Goal: Task Accomplishment & Management: Use online tool/utility

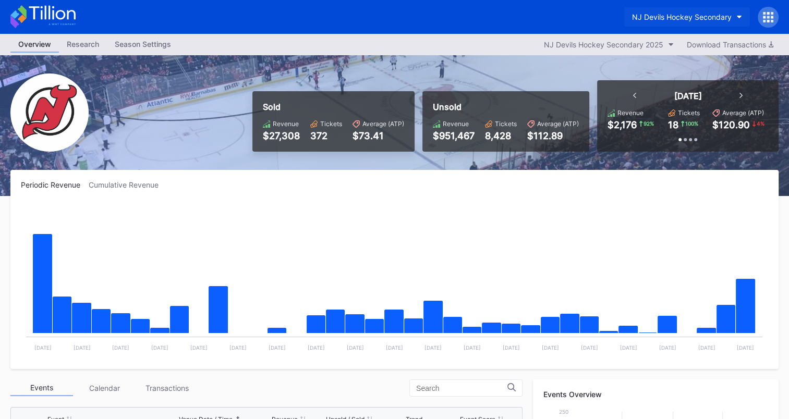
click at [733, 16] on button "NJ Devils Hockey Secondary" at bounding box center [687, 16] width 126 height 19
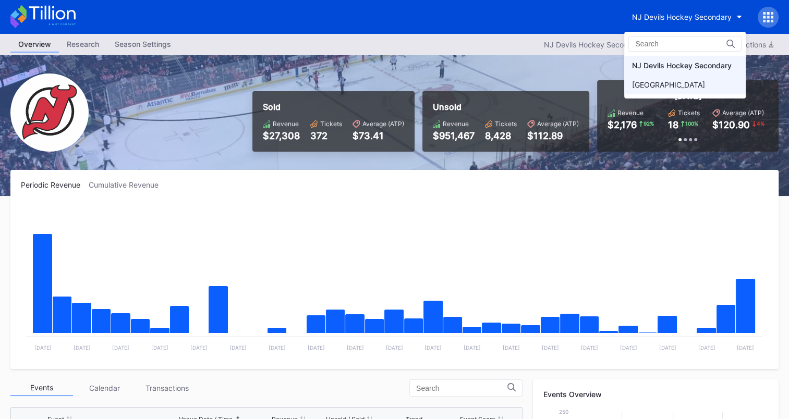
click at [658, 83] on div "[GEOGRAPHIC_DATA]" at bounding box center [668, 84] width 73 height 9
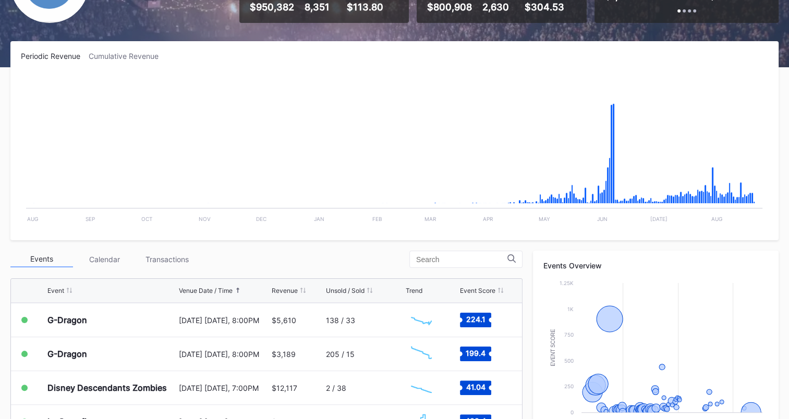
scroll to position [232, 0]
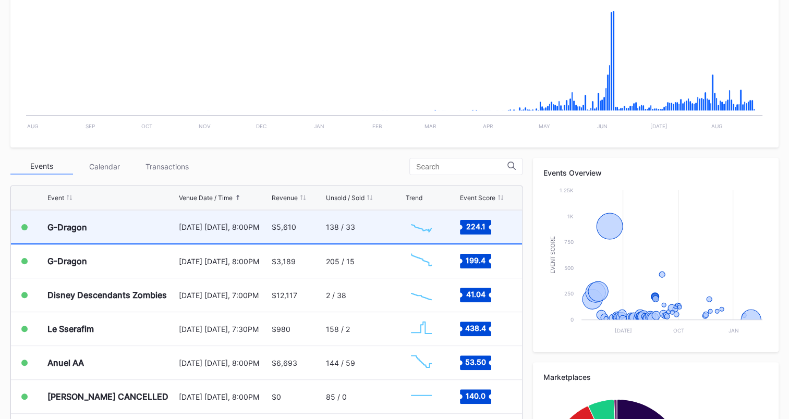
click at [356, 223] on div "138 / 33" at bounding box center [364, 227] width 77 height 33
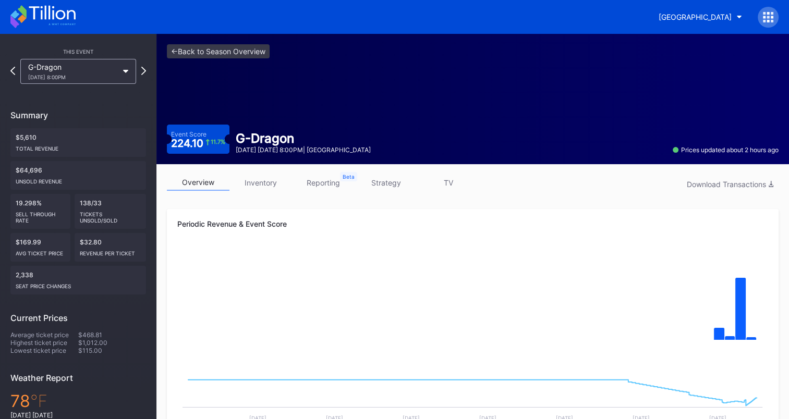
drag, startPoint x: 381, startPoint y: 184, endPoint x: 401, endPoint y: 184, distance: 19.8
click at [381, 184] on link "strategy" at bounding box center [386, 183] width 63 height 16
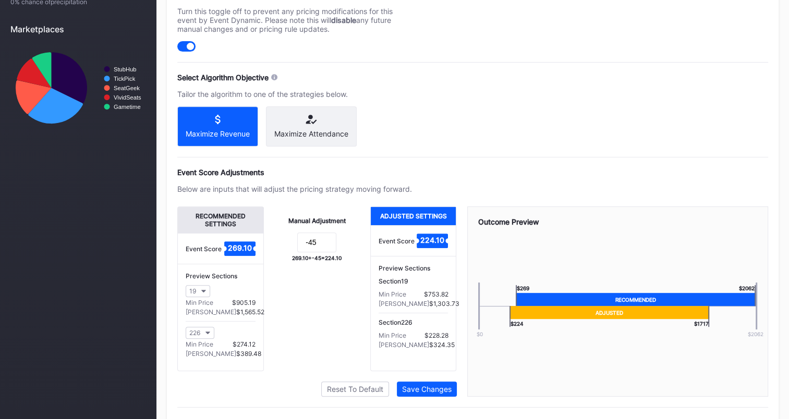
scroll to position [448, 0]
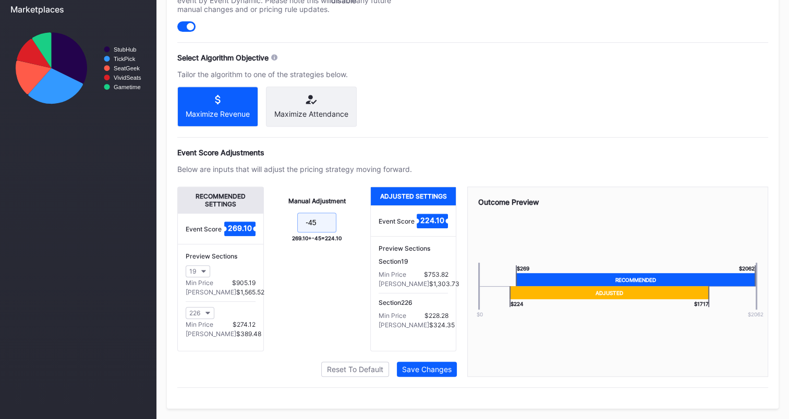
click at [330, 221] on input "-45" at bounding box center [316, 223] width 39 height 20
type input "-65"
click at [426, 367] on div "Save Changes" at bounding box center [427, 369] width 50 height 9
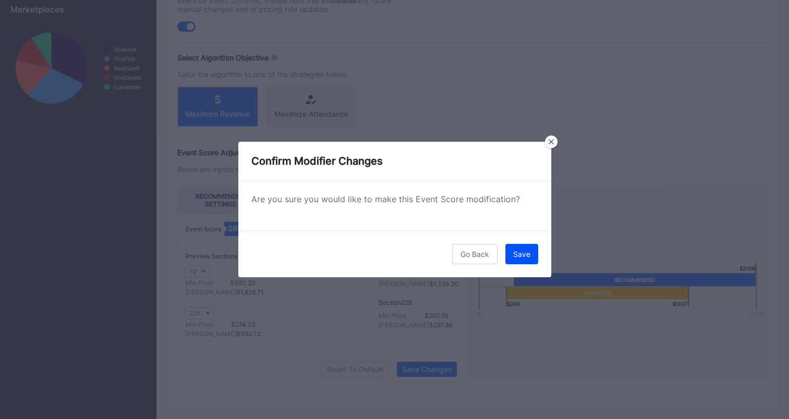
click at [528, 246] on button "Save" at bounding box center [521, 254] width 33 height 20
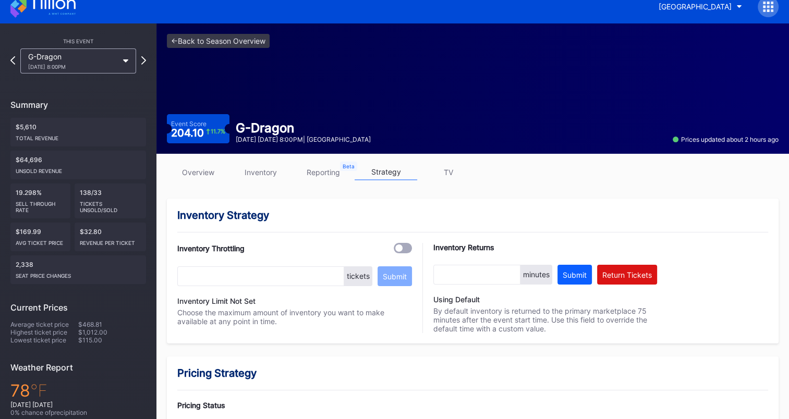
scroll to position [0, 0]
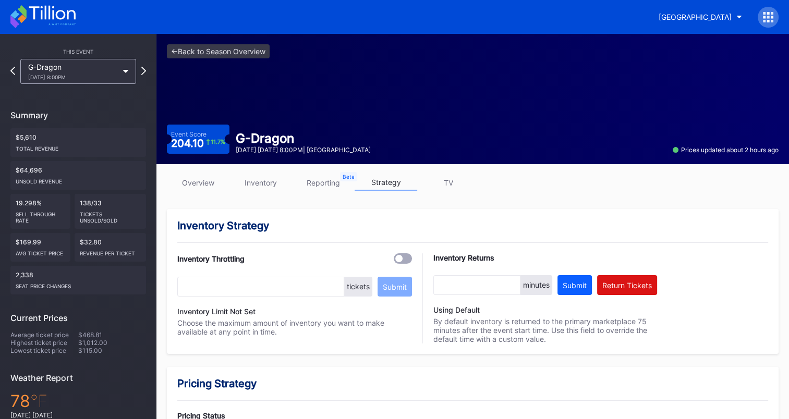
click at [25, 15] on icon at bounding box center [22, 11] width 9 height 13
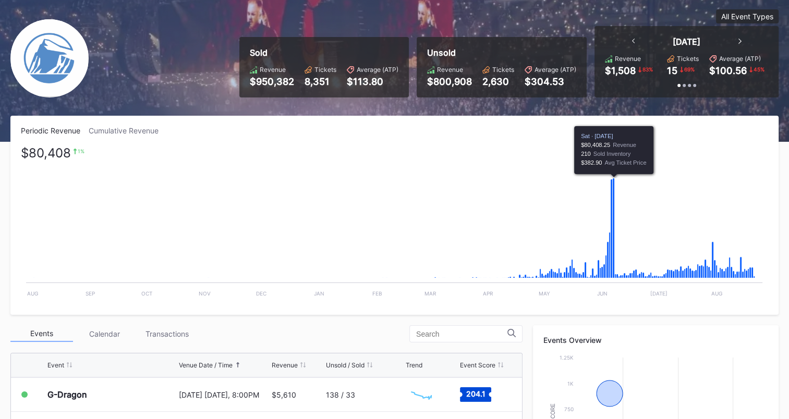
scroll to position [209, 0]
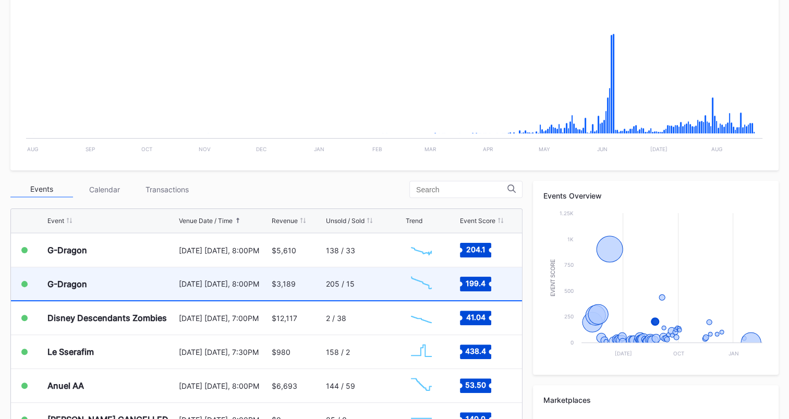
click at [293, 278] on div "$3,189" at bounding box center [298, 284] width 52 height 33
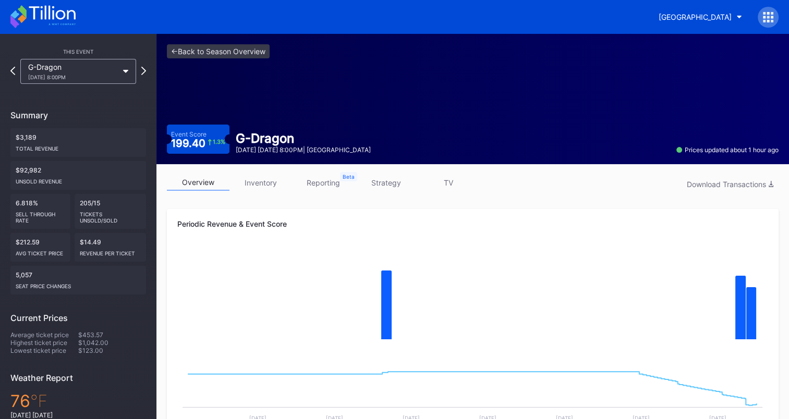
click at [384, 182] on link "strategy" at bounding box center [386, 183] width 63 height 16
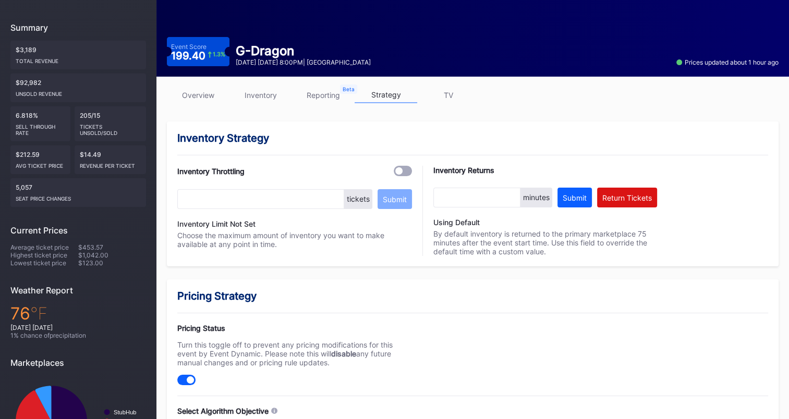
scroll to position [448, 0]
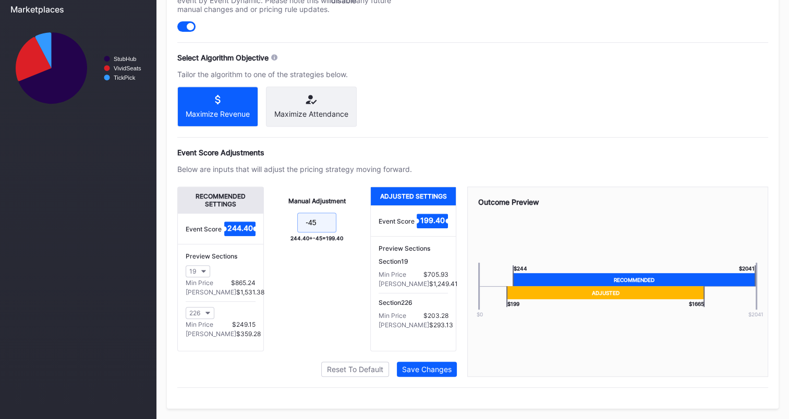
click at [321, 224] on input "-45" at bounding box center [316, 223] width 39 height 20
type input "-65"
click at [442, 375] on button "Save Changes" at bounding box center [427, 369] width 60 height 15
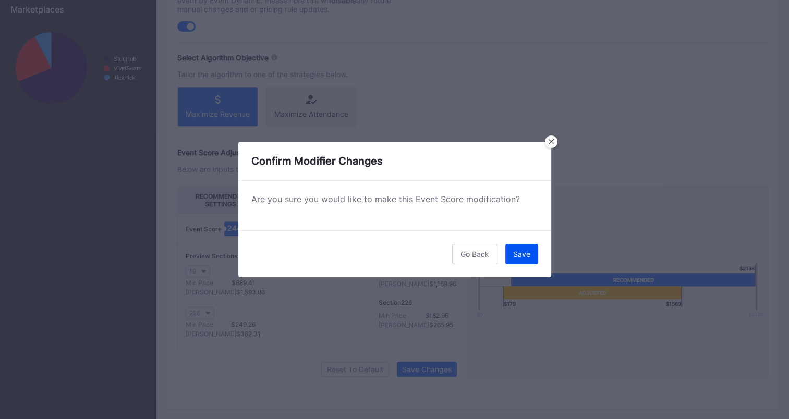
click at [529, 258] on div "Save" at bounding box center [521, 254] width 17 height 9
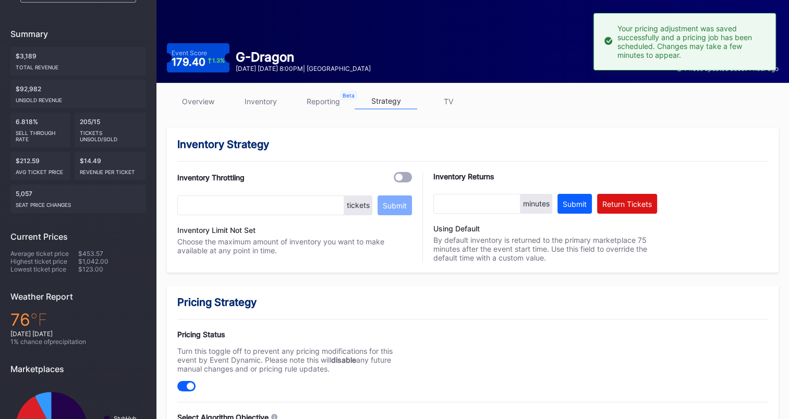
scroll to position [0, 0]
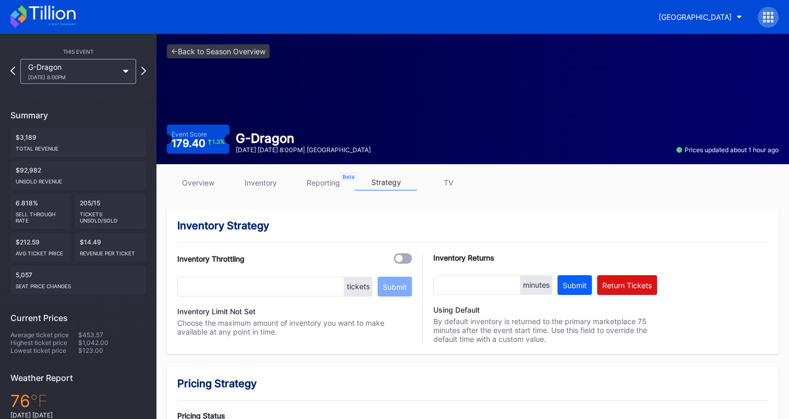
click at [54, 11] on icon at bounding box center [42, 16] width 65 height 23
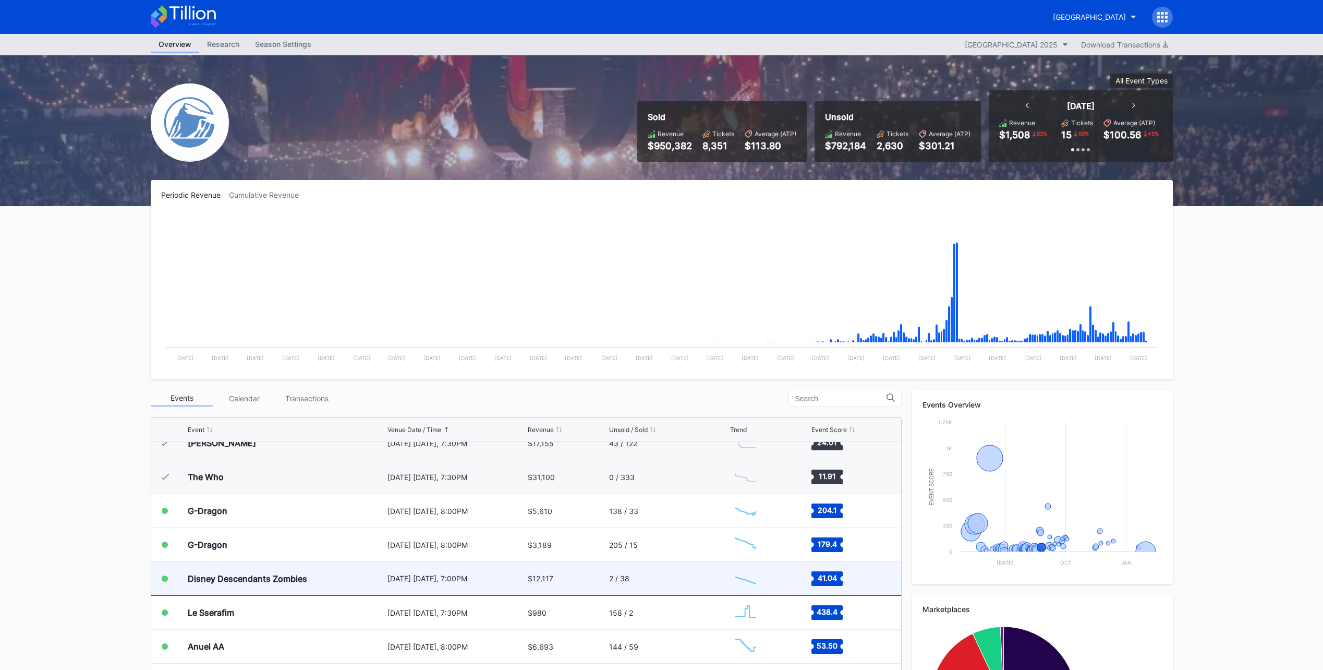
scroll to position [1119, 0]
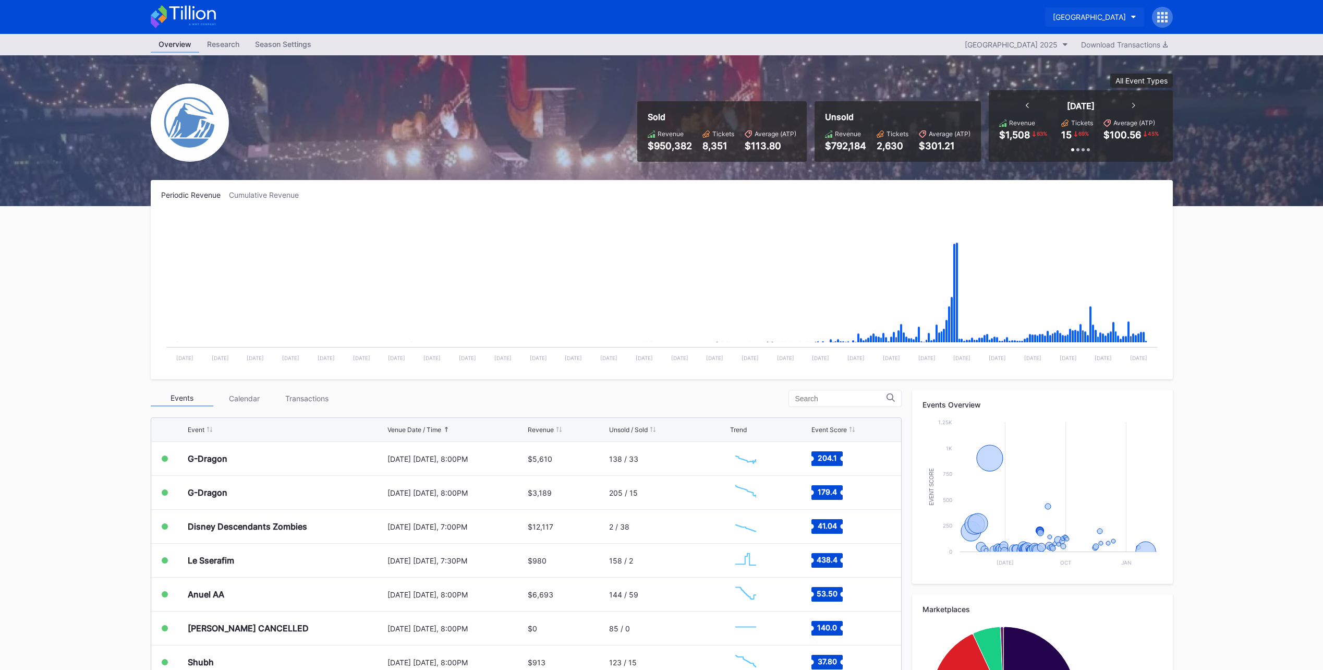
click at [1132, 16] on icon "button" at bounding box center [1133, 17] width 5 height 3
click at [1080, 67] on div "NJ Devils Hockey Secondary" at bounding box center [1077, 65] width 100 height 9
